Goal: Book appointment/travel/reservation

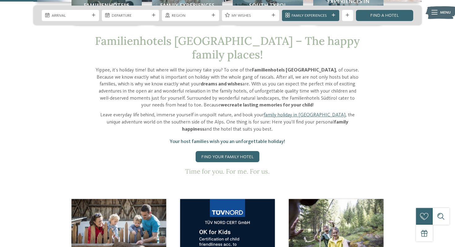
scroll to position [208, 0]
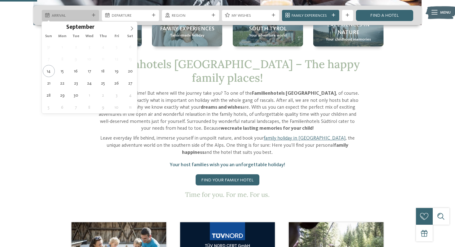
click at [75, 17] on span "Arrival" at bounding box center [71, 16] width 38 height 6
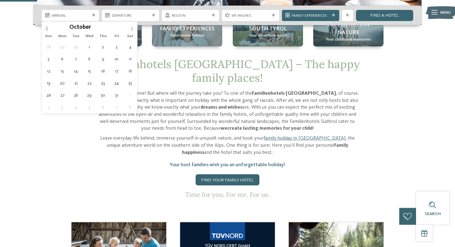
click at [133, 31] on span at bounding box center [132, 27] width 11 height 11
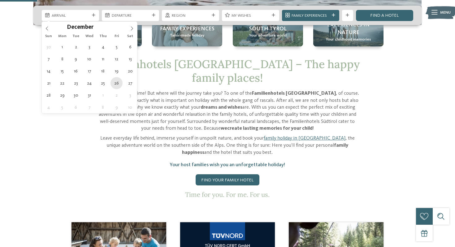
type div "[DATE]"
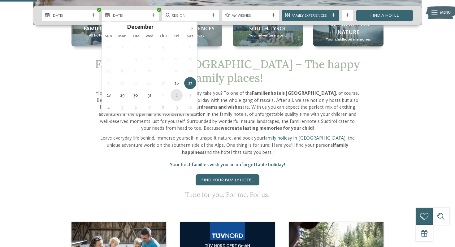
type div "[DATE]"
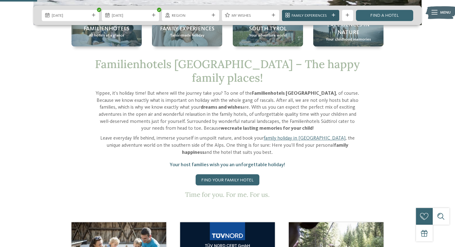
click at [314, 17] on span "Family Experiences" at bounding box center [311, 16] width 38 height 6
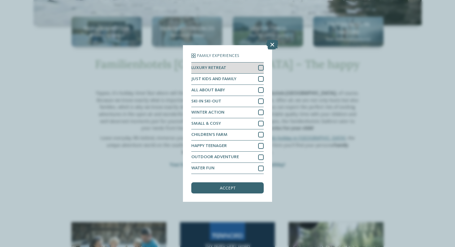
click at [262, 67] on div at bounding box center [261, 68] width 6 height 6
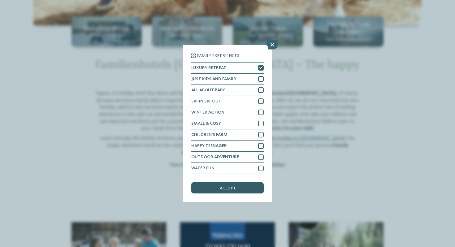
click at [235, 189] on div "accept" at bounding box center [227, 187] width 72 height 11
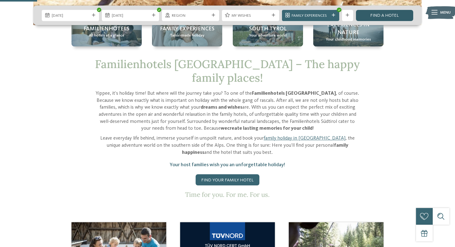
click at [384, 17] on link "Find a hotel" at bounding box center [384, 15] width 57 height 11
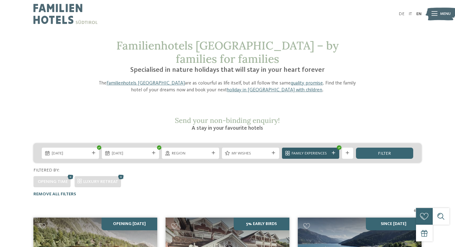
click at [330, 150] on div "Family Experiences" at bounding box center [310, 153] width 41 height 6
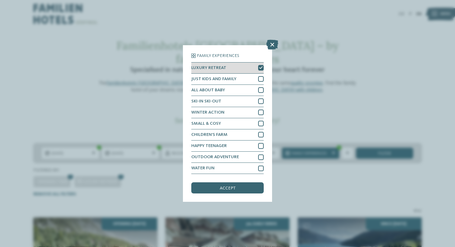
click at [260, 67] on icon at bounding box center [261, 67] width 4 height 3
click at [229, 187] on span "accept" at bounding box center [228, 188] width 16 height 4
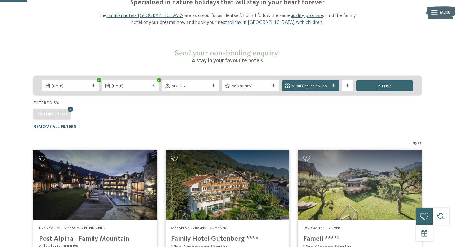
scroll to position [60, 0]
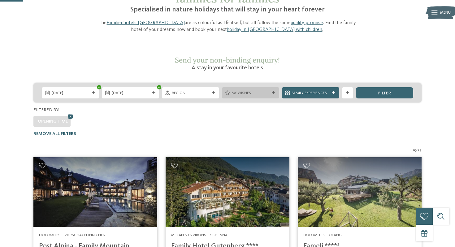
click at [252, 90] on span "My wishes" at bounding box center [251, 93] width 38 height 6
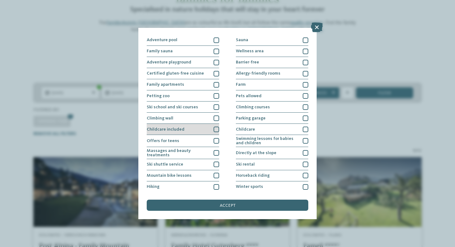
scroll to position [0, 0]
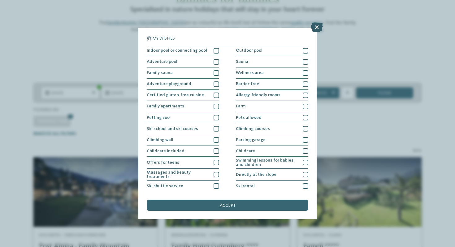
click at [317, 27] on icon at bounding box center [317, 27] width 12 height 10
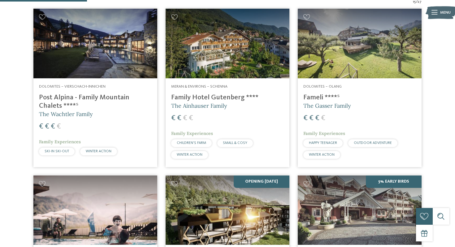
scroll to position [295, 0]
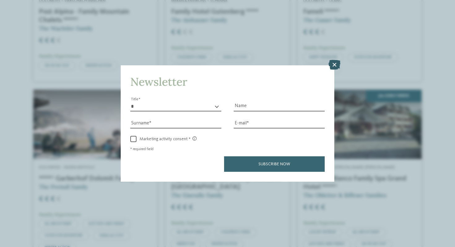
click at [334, 65] on icon at bounding box center [334, 65] width 12 height 10
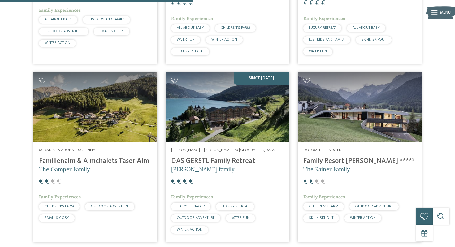
scroll to position [500, 0]
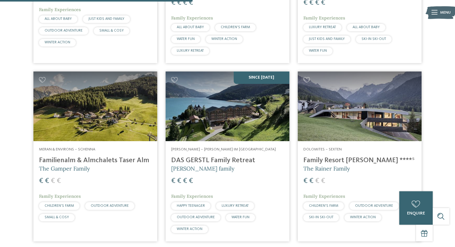
click at [326, 215] on span "SKI-IN SKI-OUT" at bounding box center [321, 217] width 24 height 4
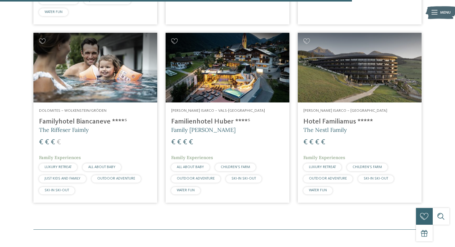
scroll to position [906, 0]
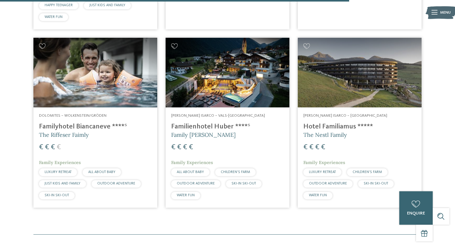
click at [203, 123] on h4 "Familienhotel Huber ****ˢ" at bounding box center [227, 127] width 113 height 8
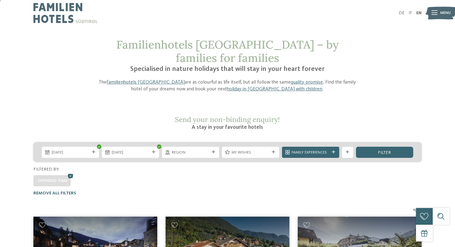
scroll to position [1, 0]
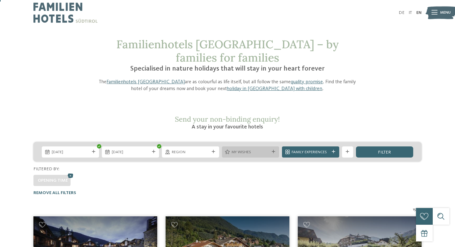
click at [255, 150] on span "My wishes" at bounding box center [251, 153] width 38 height 6
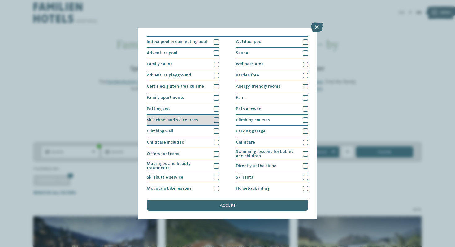
scroll to position [0, 0]
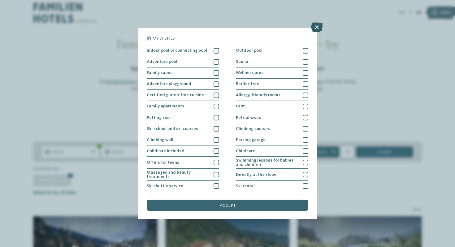
click at [318, 28] on icon at bounding box center [317, 27] width 12 height 10
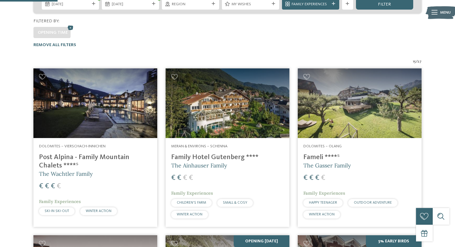
scroll to position [150, 0]
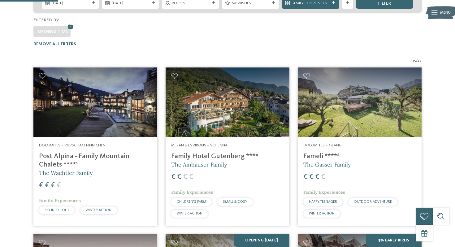
click at [92, 105] on img at bounding box center [95, 102] width 124 height 70
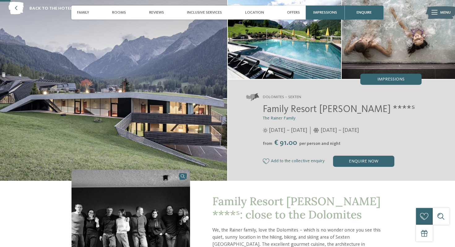
scroll to position [36, 0]
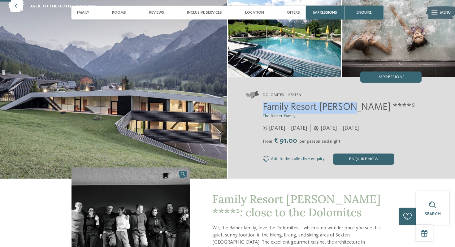
drag, startPoint x: 263, startPoint y: 107, endPoint x: 347, endPoint y: 108, distance: 83.6
click at [347, 108] on span "Family Resort Rainer ****ˢ" at bounding box center [339, 107] width 152 height 10
copy span "Family Resort Rainer"
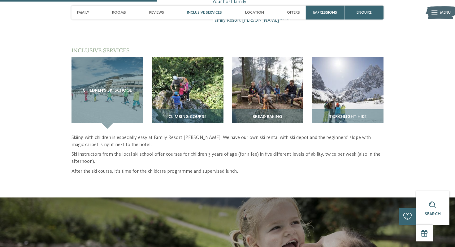
scroll to position [431, 0]
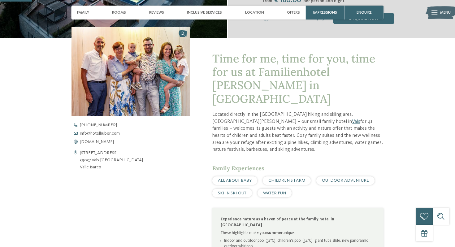
scroll to position [200, 0]
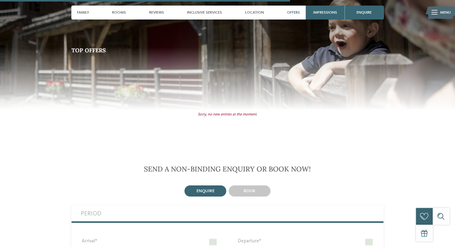
scroll to position [1157, 0]
